Goal: Transaction & Acquisition: Purchase product/service

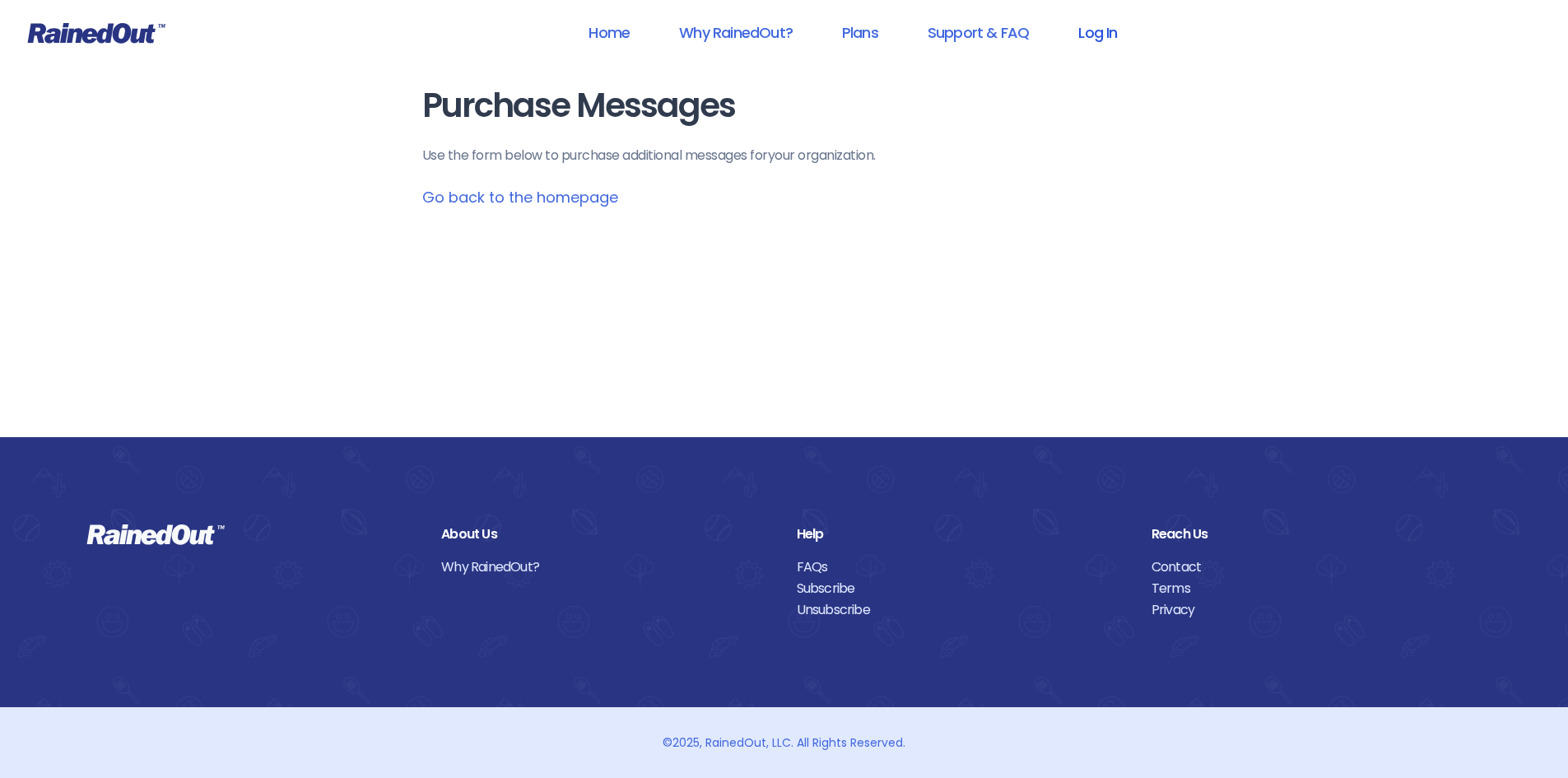
click at [1104, 25] on link "Log In" at bounding box center [1097, 32] width 82 height 37
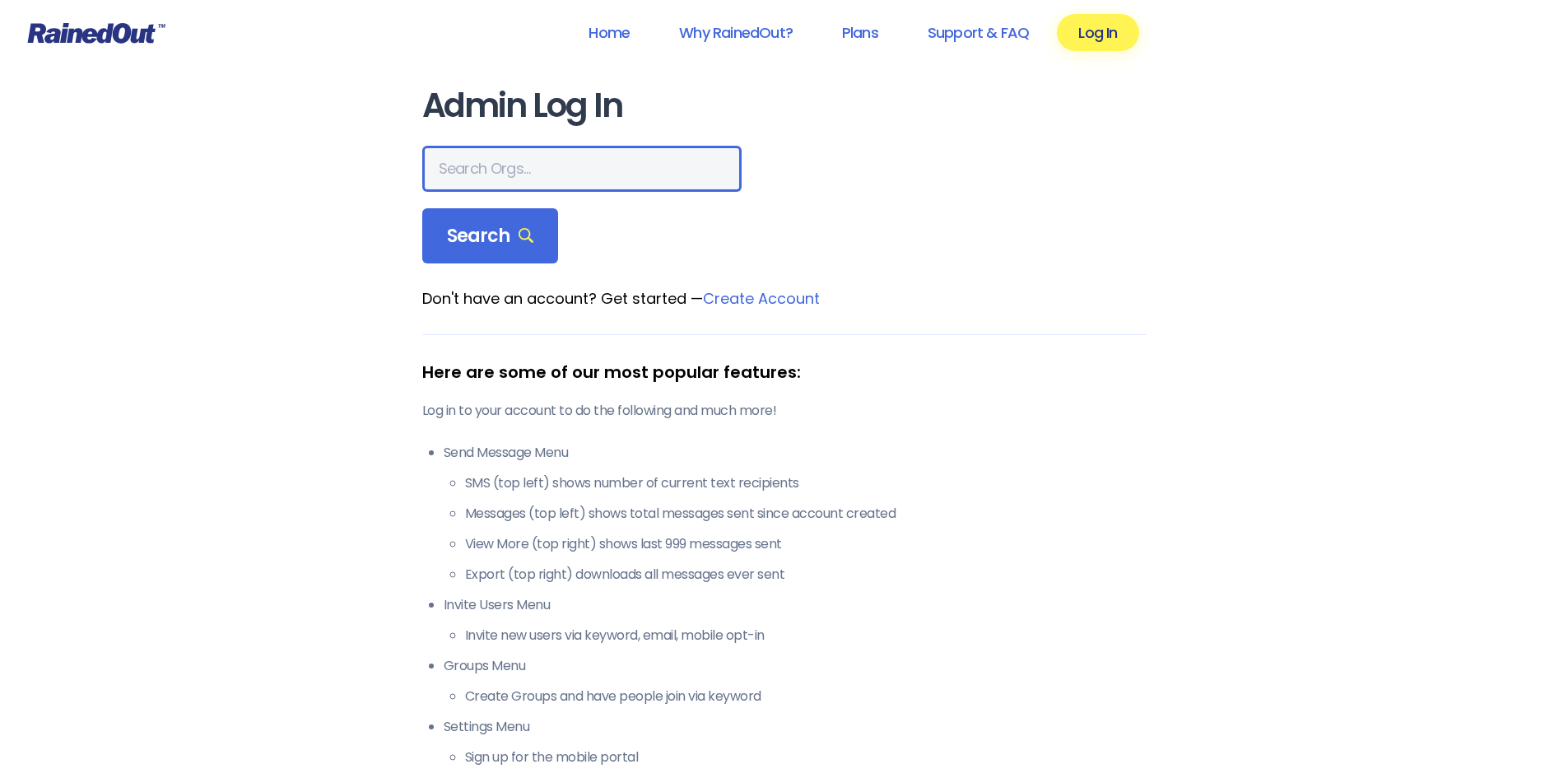
click at [516, 181] on input "text" at bounding box center [582, 169] width 320 height 46
type input "[PERSON_NAME] Rec"
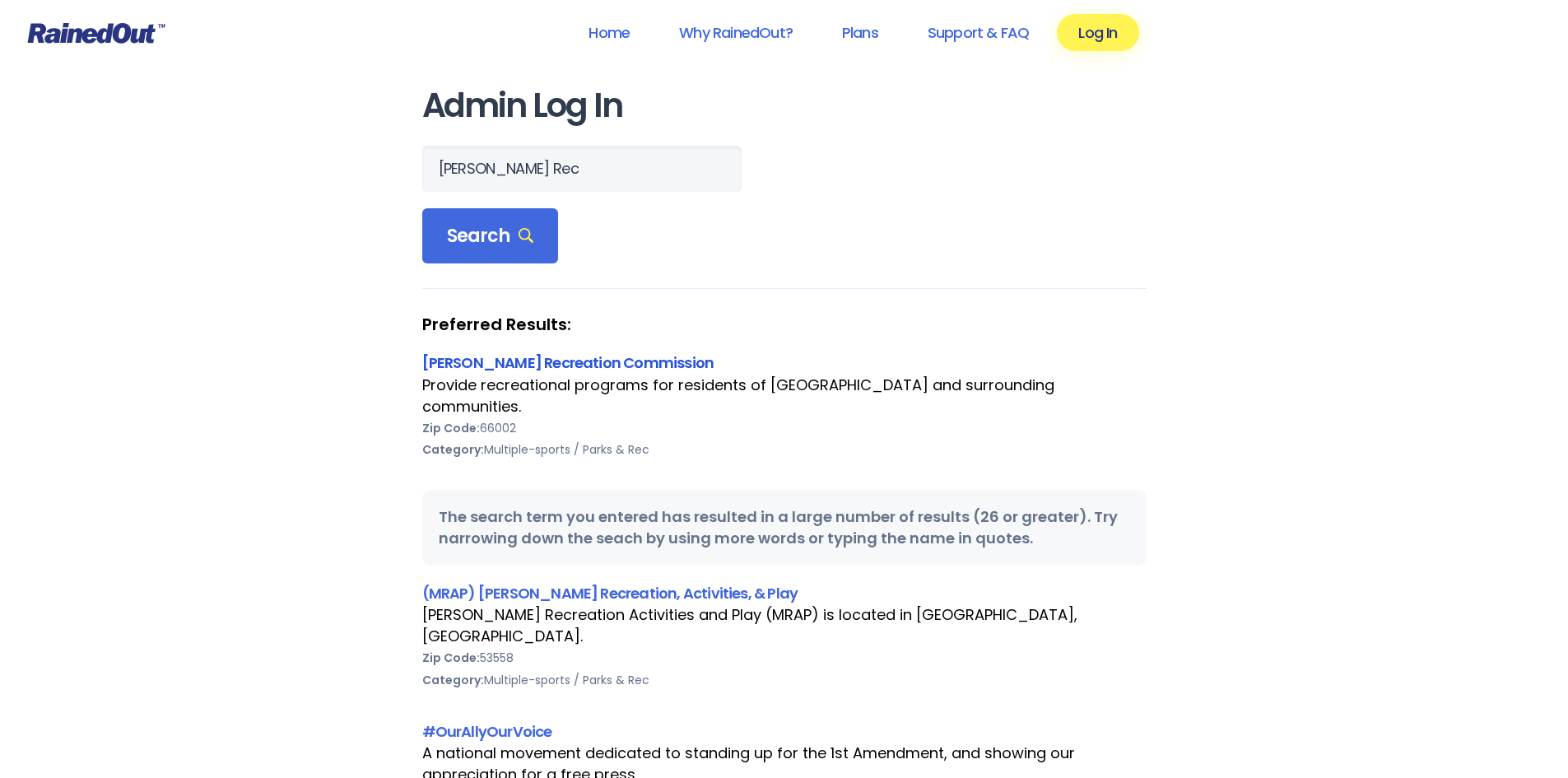
click at [521, 372] on link "[PERSON_NAME] Recreation Commission" at bounding box center [568, 362] width 292 height 20
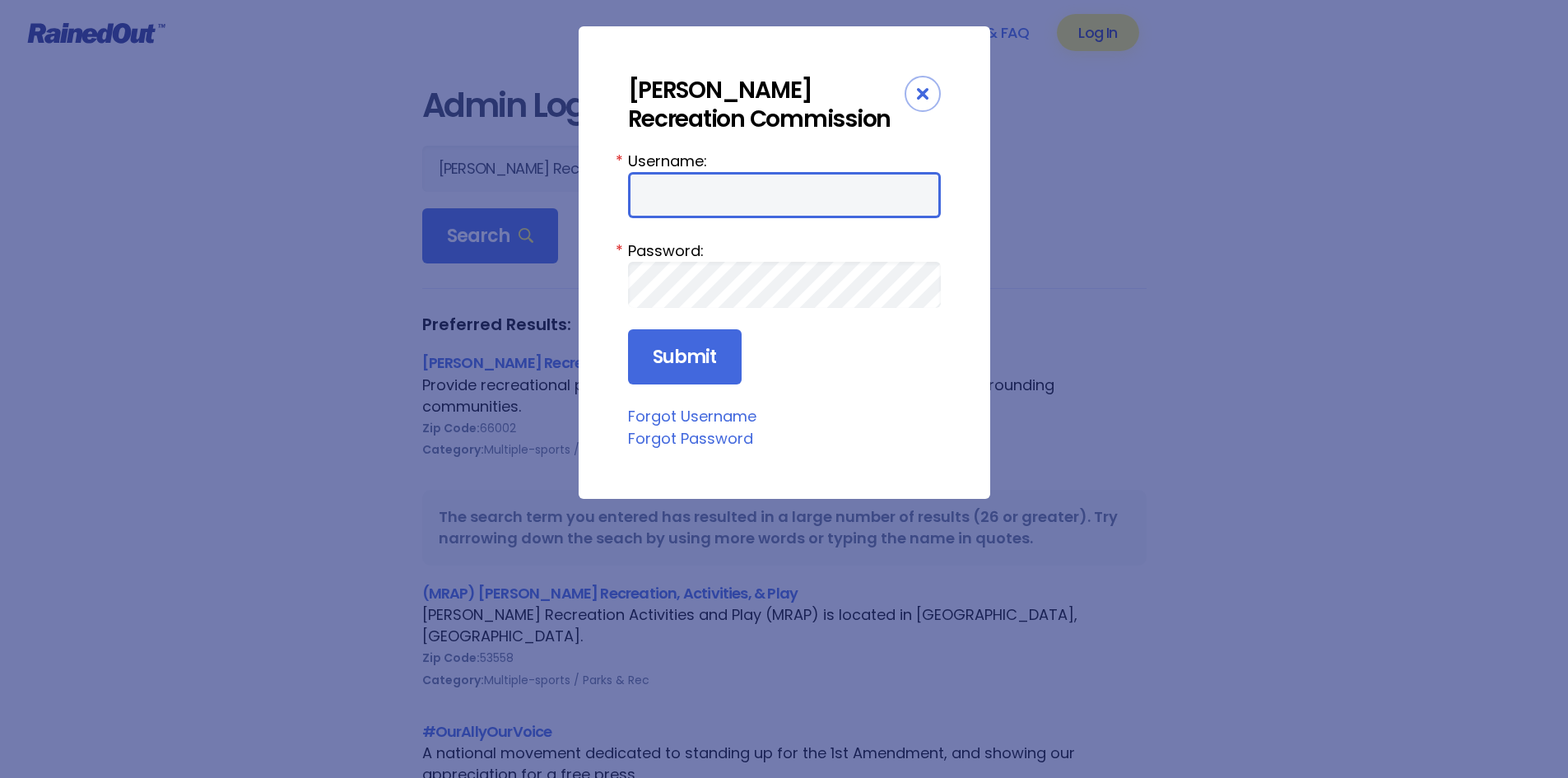
click at [729, 199] on input "Username:" at bounding box center [784, 195] width 313 height 46
type input "AtchisonRec"
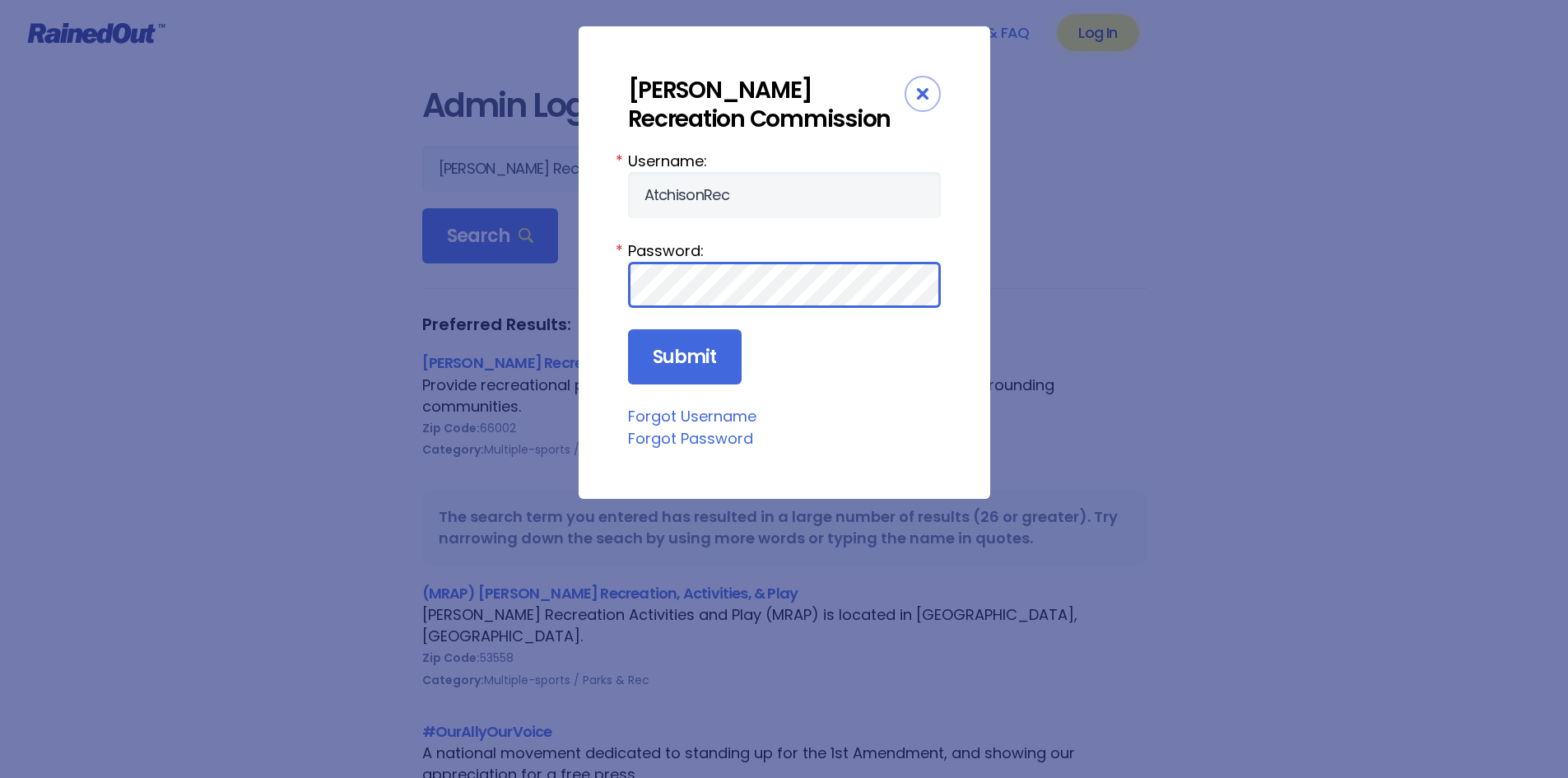
click at [628, 329] on input "Submit" at bounding box center [685, 356] width 114 height 56
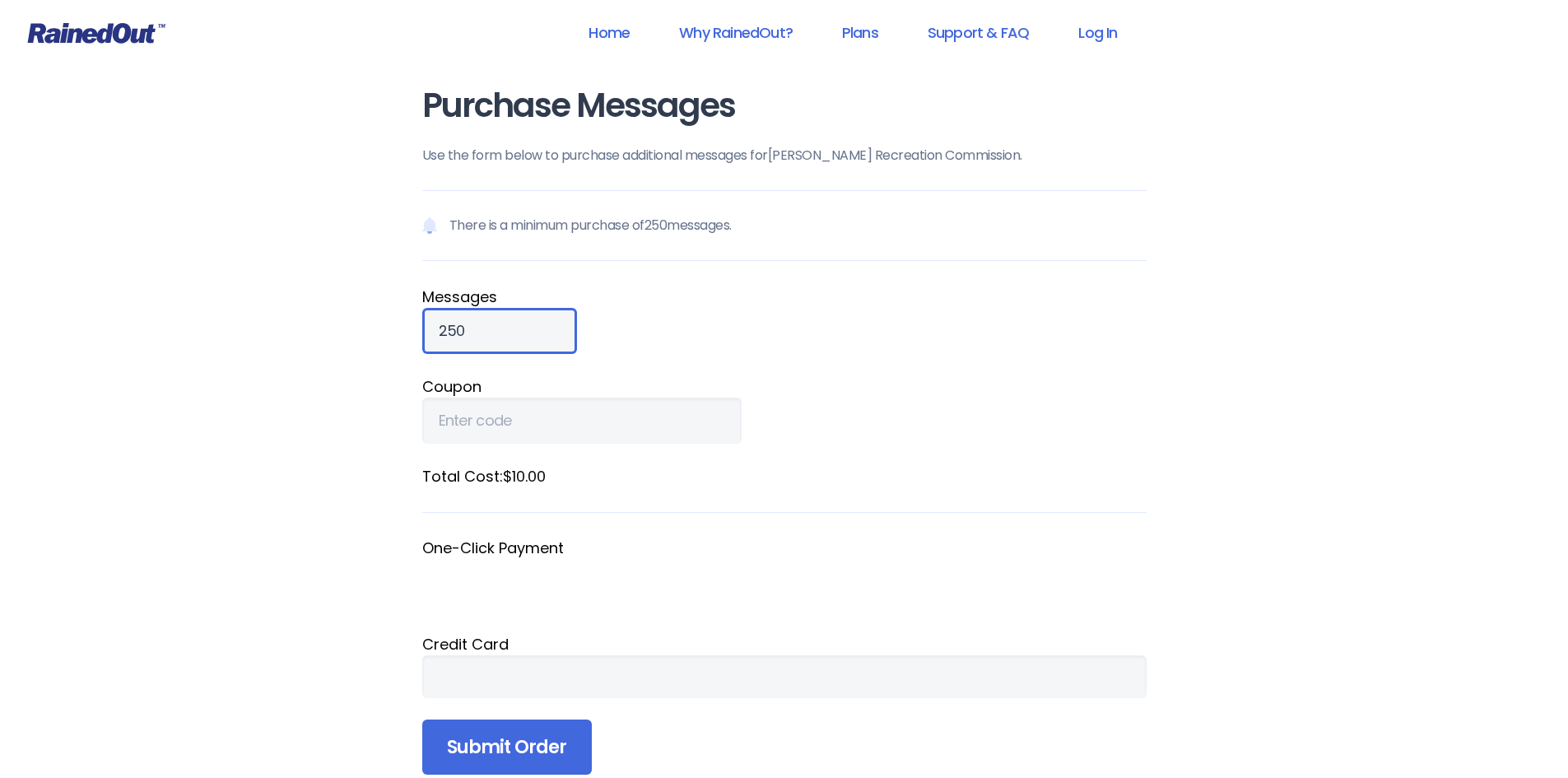
click at [494, 342] on input "250" at bounding box center [499, 331] width 155 height 46
type input "1000"
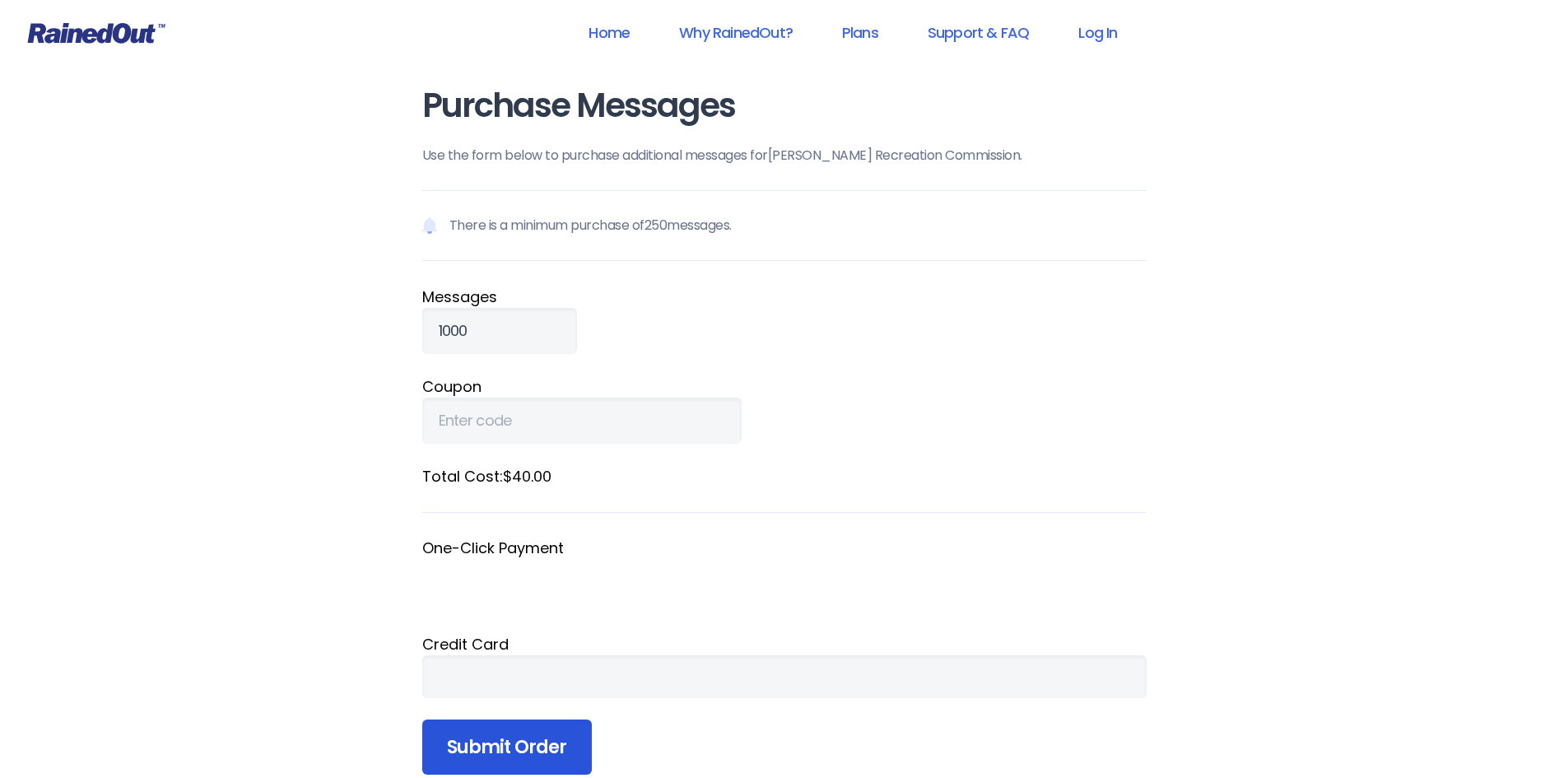
click at [451, 747] on input "Submit Order" at bounding box center [507, 747] width 170 height 56
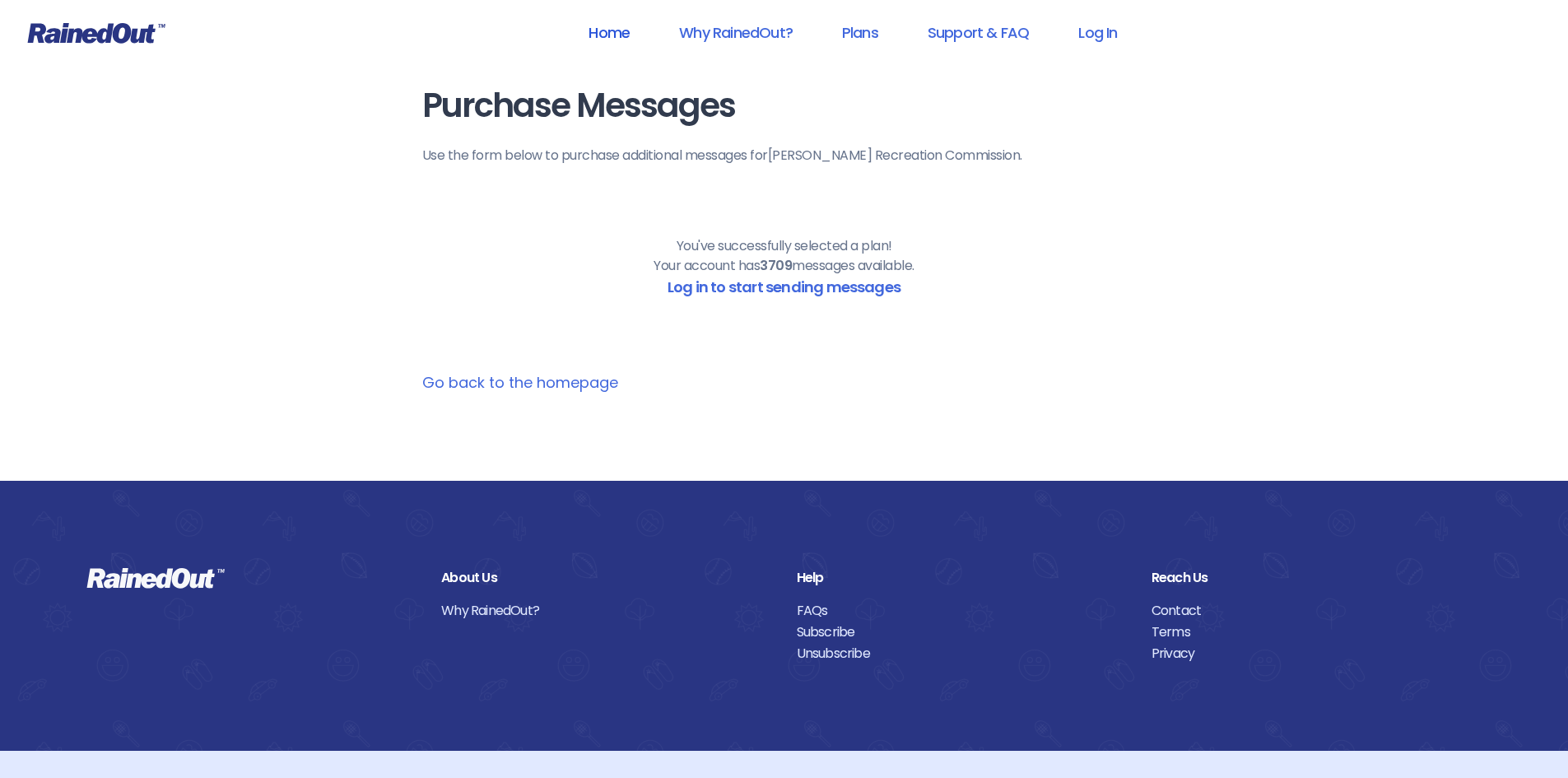
click at [598, 32] on link "Home" at bounding box center [609, 32] width 84 height 37
